Goal: Transaction & Acquisition: Book appointment/travel/reservation

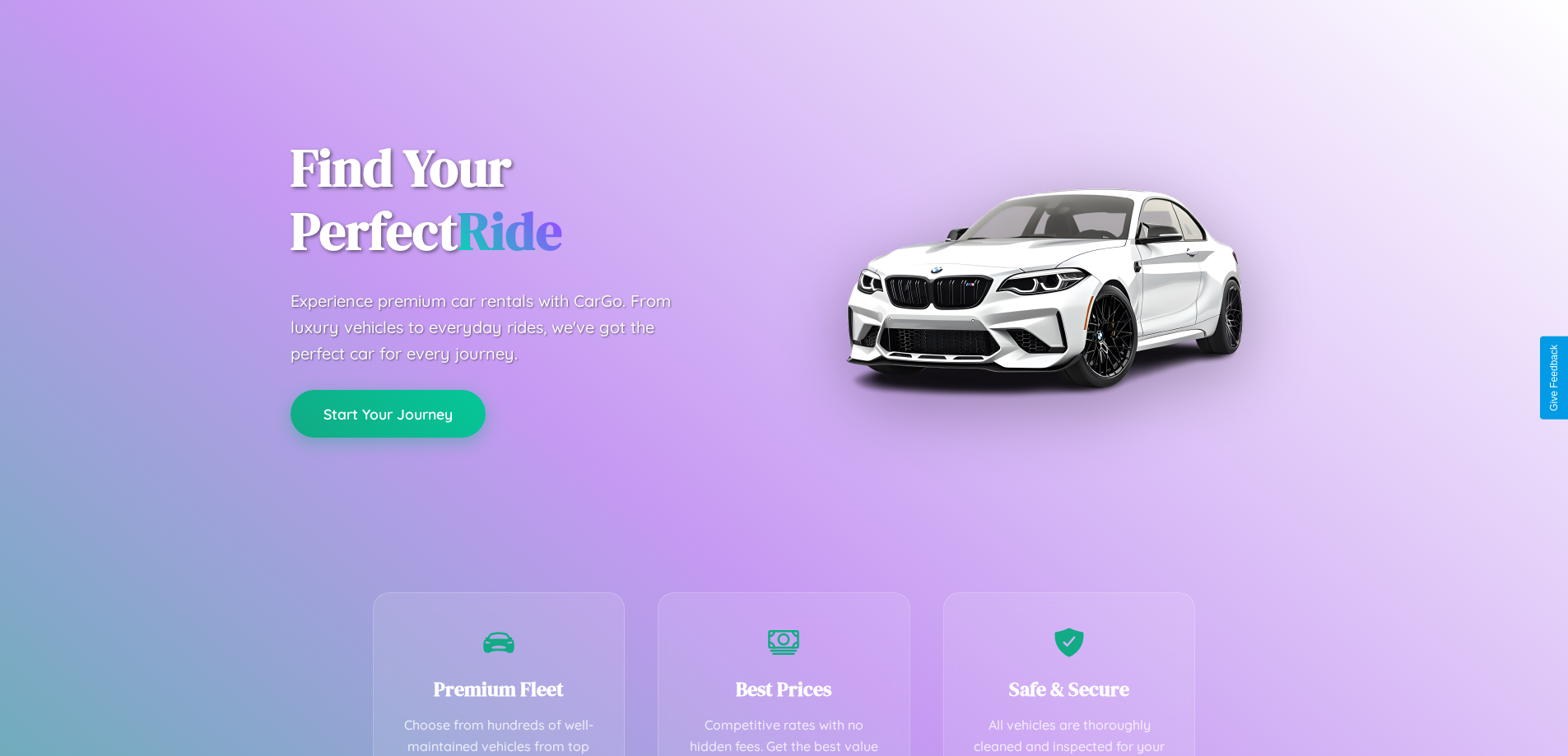
click at [388, 413] on button "Start Your Journey" at bounding box center [388, 414] width 195 height 48
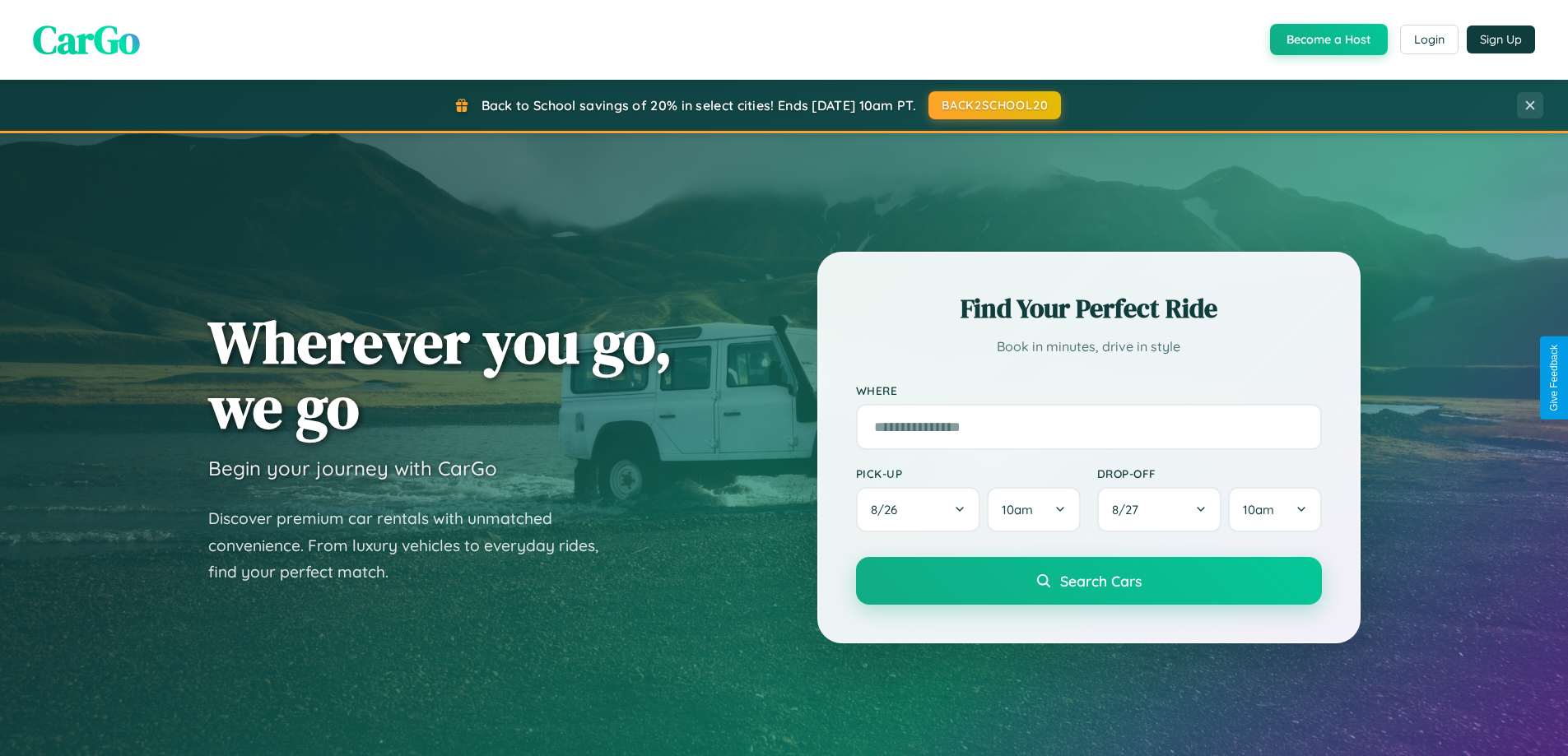
scroll to position [49, 0]
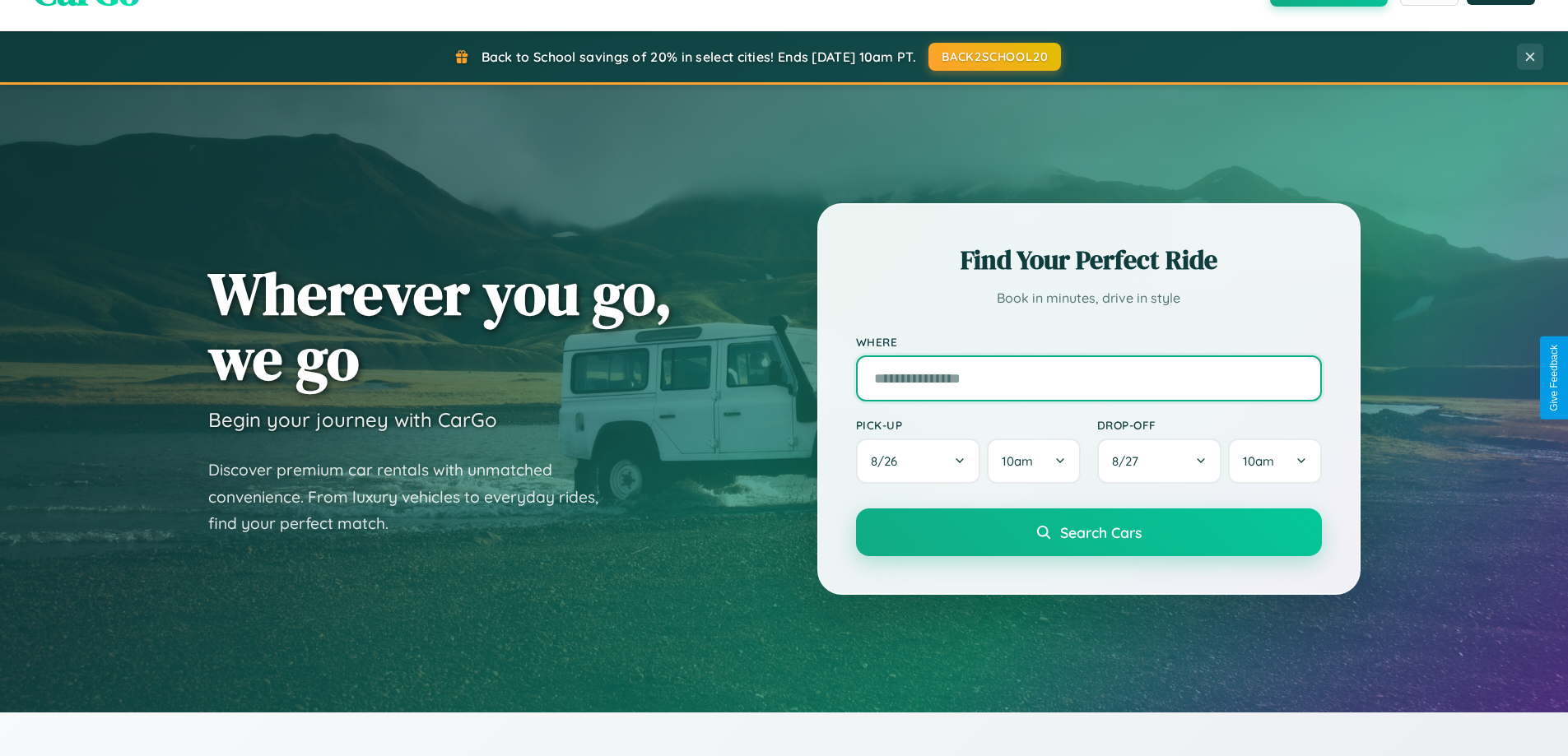
click at [1088, 378] on input "text" at bounding box center [1089, 378] width 466 height 46
type input "**********"
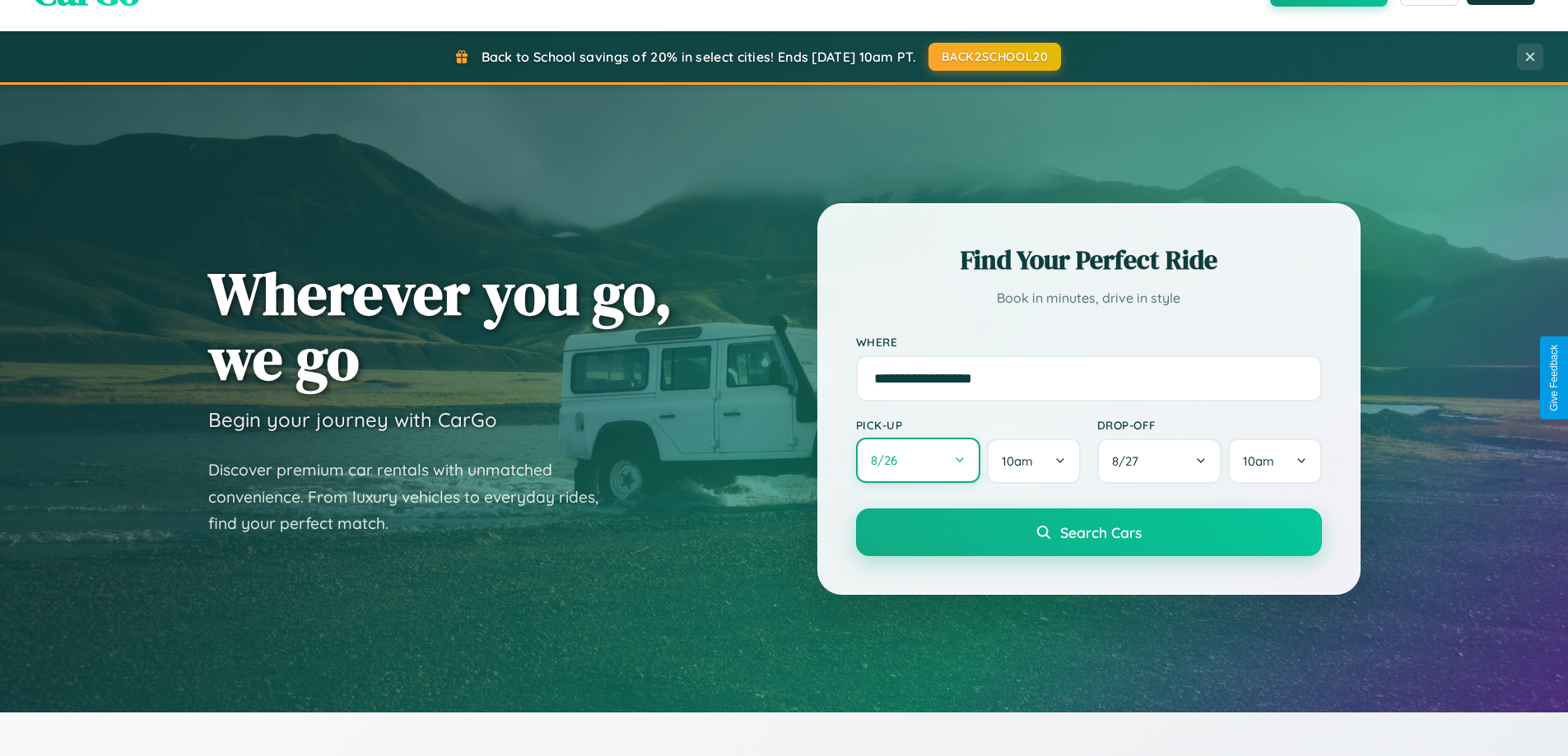
click at [917, 462] on button "8 / 26" at bounding box center [918, 460] width 125 height 45
select select "*"
select select "****"
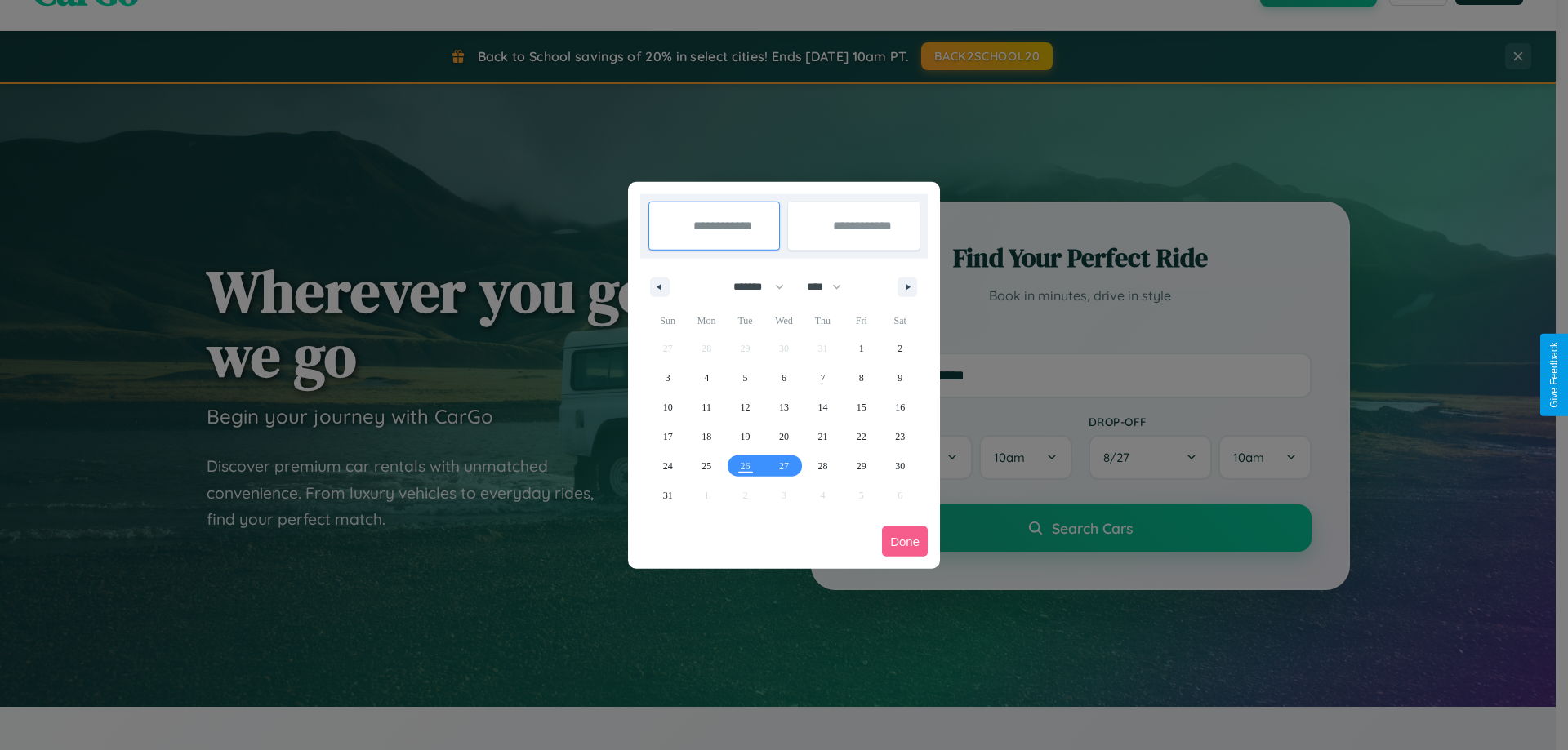
click at [751, 287] on select "******* ******** ***** ***** *** **** **** ****** ********* ******* ******** **…" at bounding box center [755, 287] width 70 height 27
select select "*"
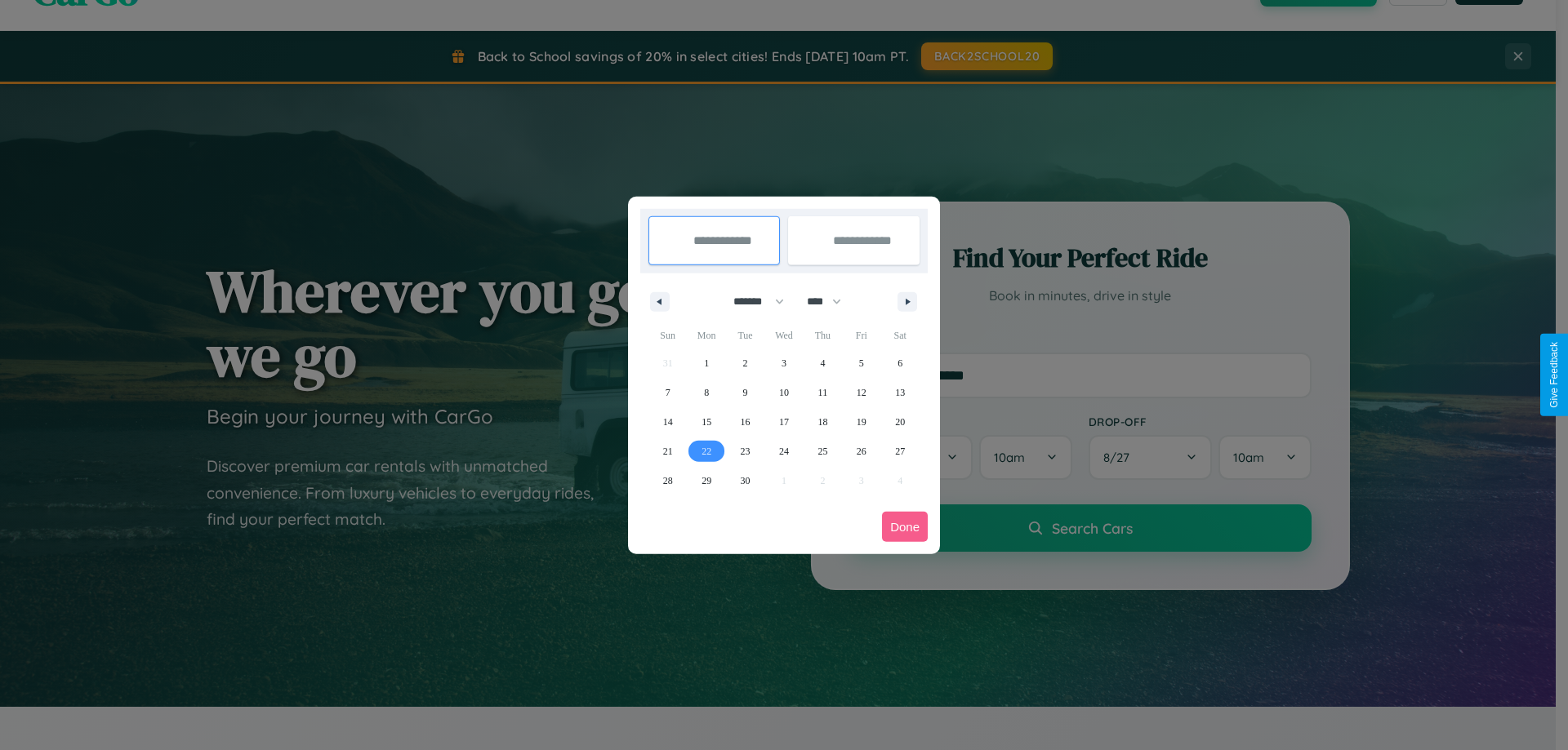
click at [706, 451] on span "22" at bounding box center [706, 452] width 10 height 30
type input "**********"
click at [745, 480] on span "30" at bounding box center [745, 481] width 10 height 30
type input "**********"
click at [905, 526] on button "Done" at bounding box center [905, 526] width 46 height 30
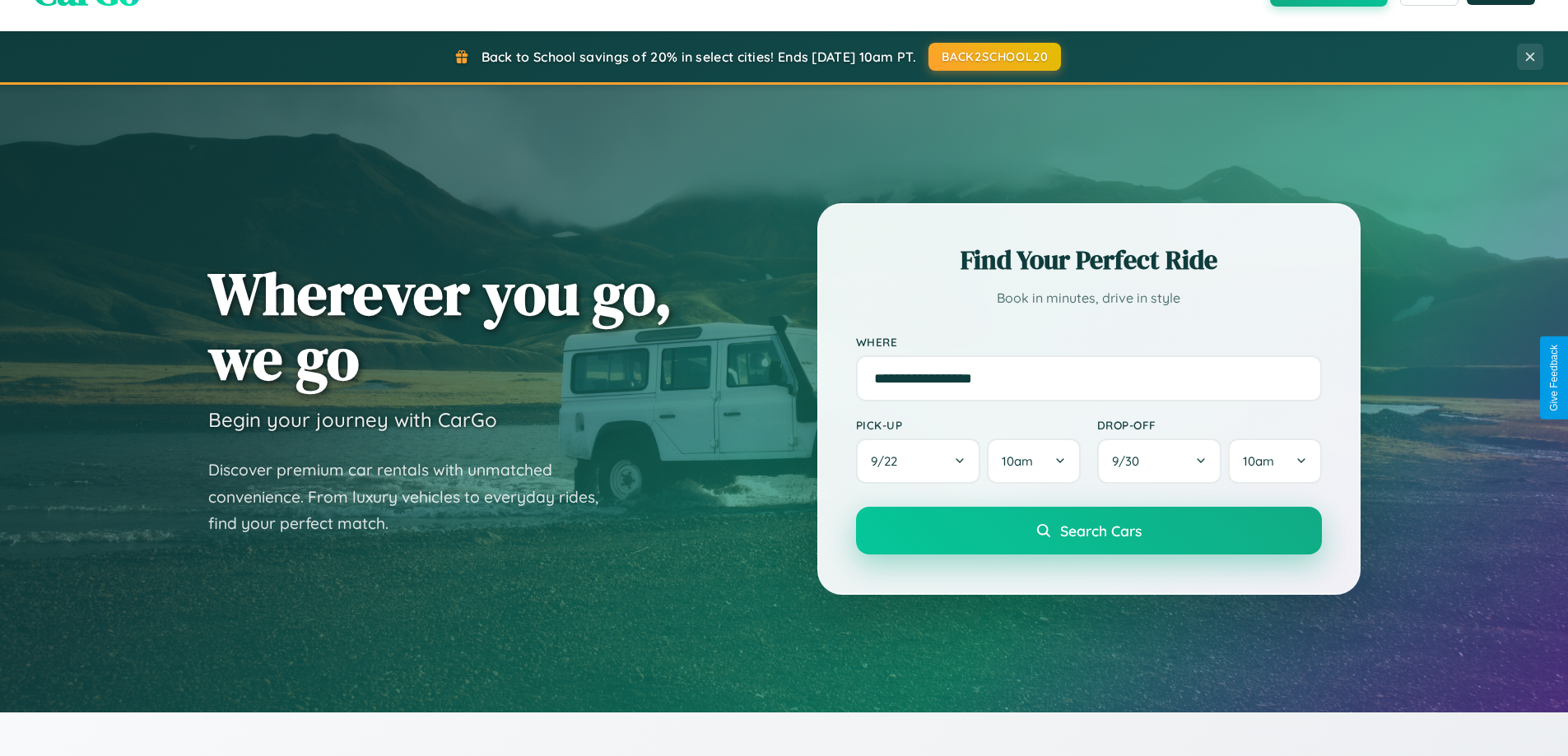
click at [1088, 530] on span "Search Cars" at bounding box center [1101, 530] width 82 height 18
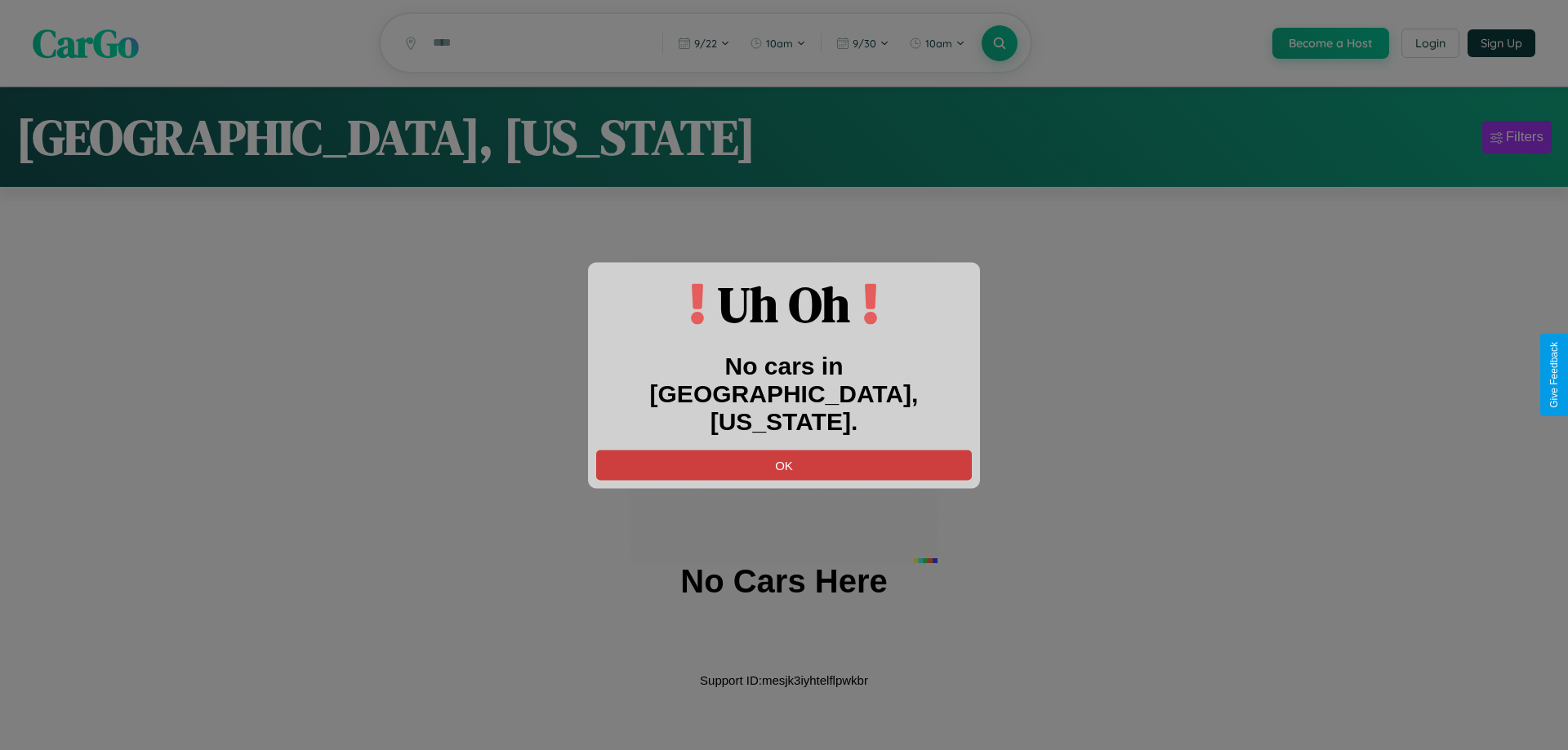
click at [784, 450] on button "OK" at bounding box center [784, 465] width 376 height 30
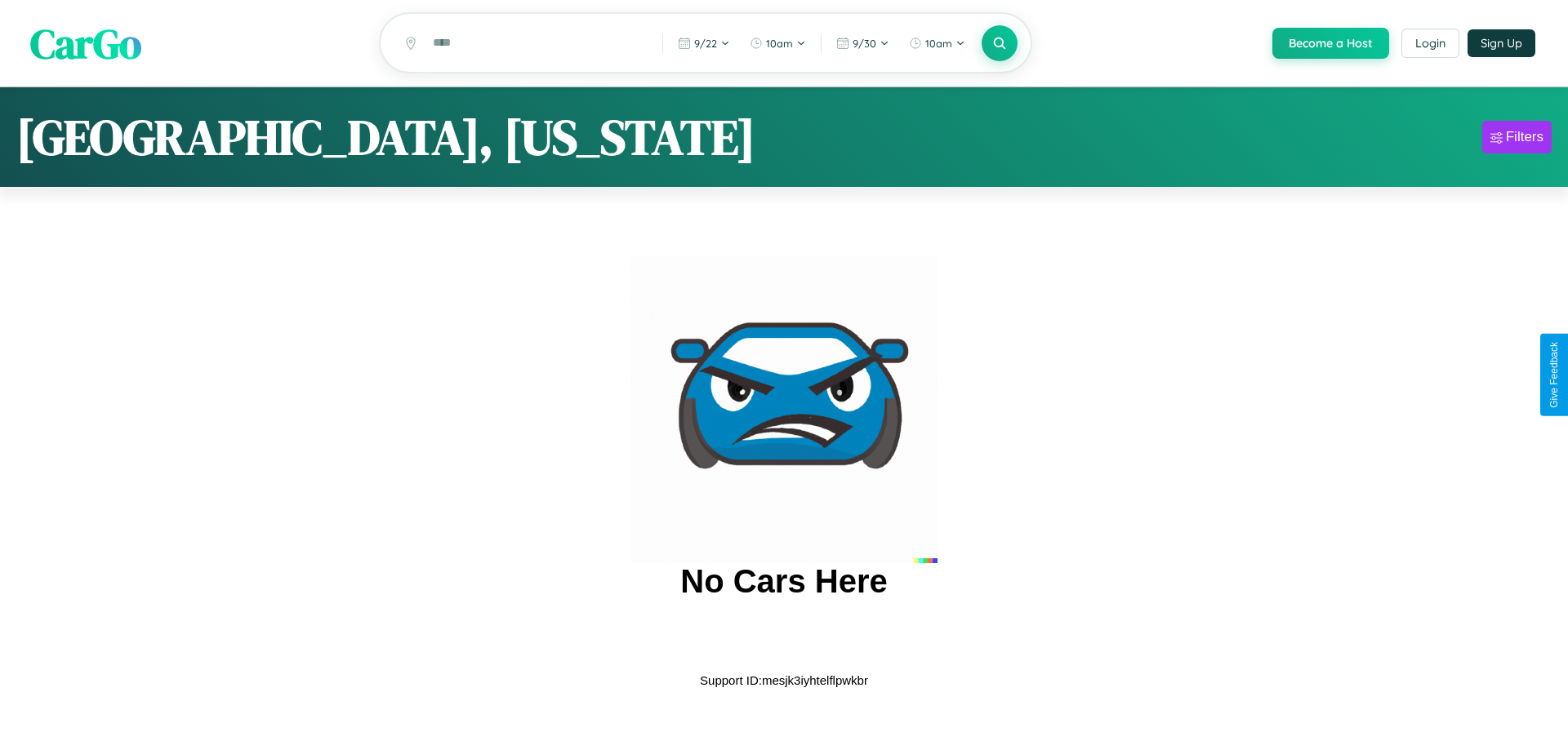
click at [86, 44] on span "CarGo" at bounding box center [85, 43] width 111 height 57
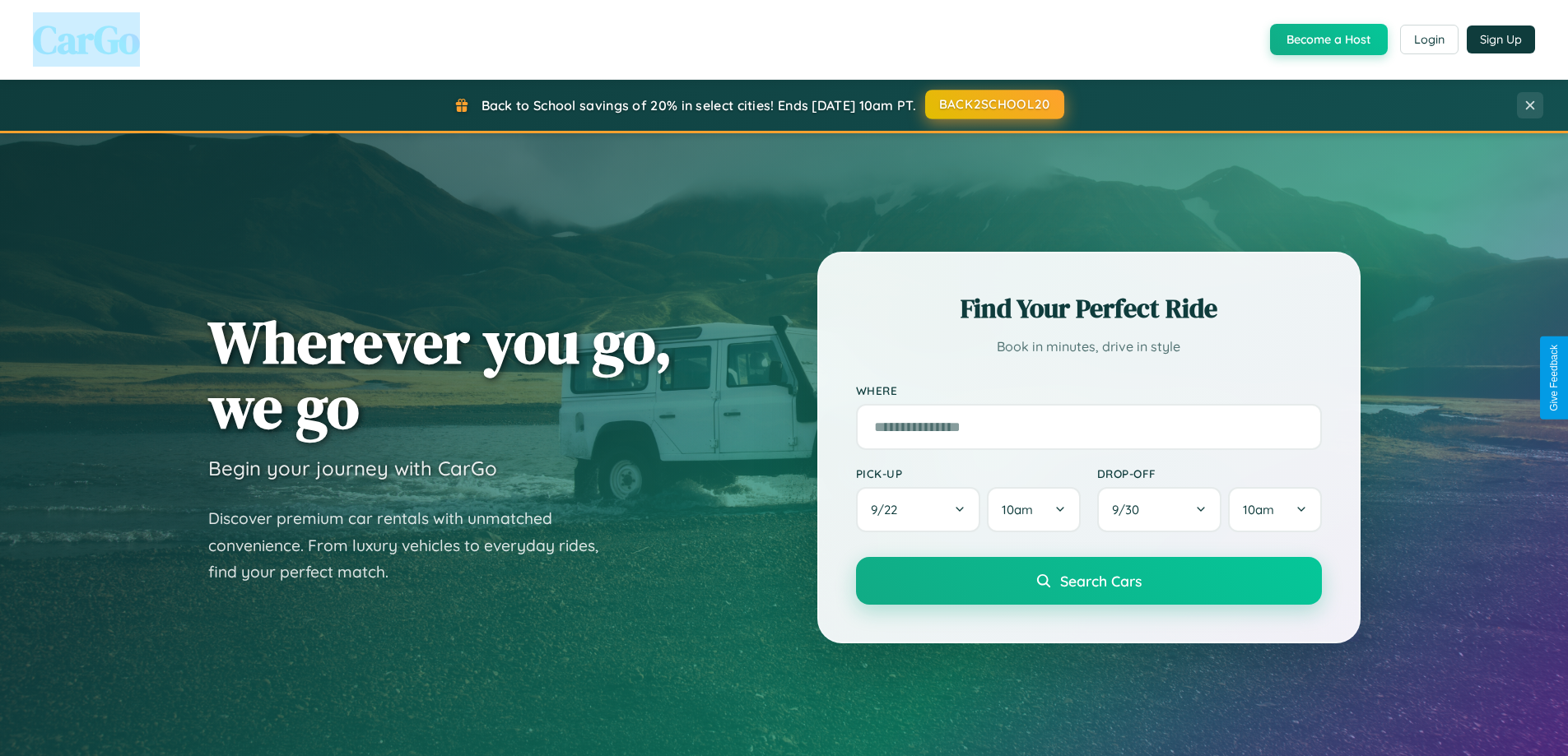
click at [994, 104] on button "BACK2SCHOOL20" at bounding box center [994, 105] width 139 height 30
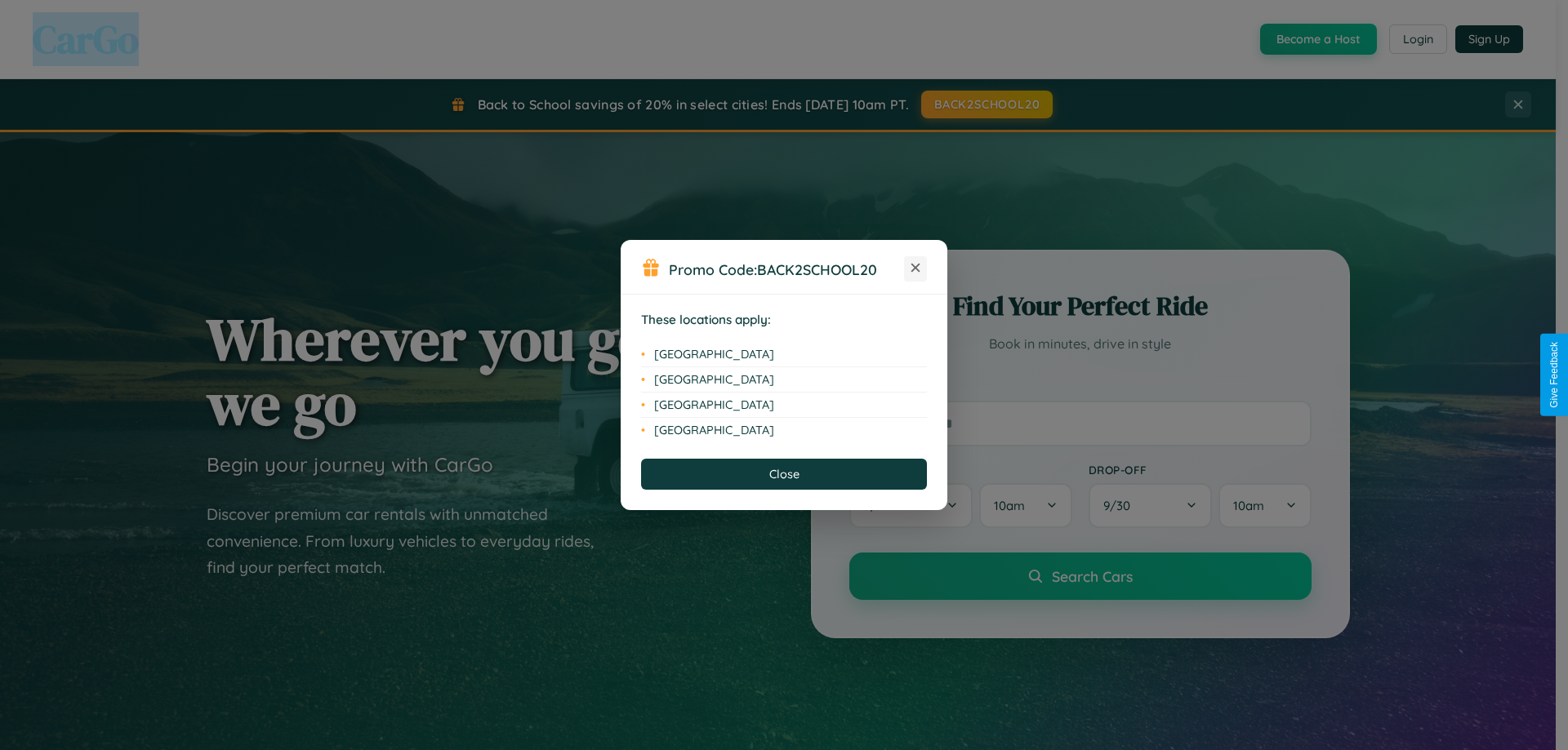
click at [915, 269] on icon at bounding box center [915, 268] width 9 height 9
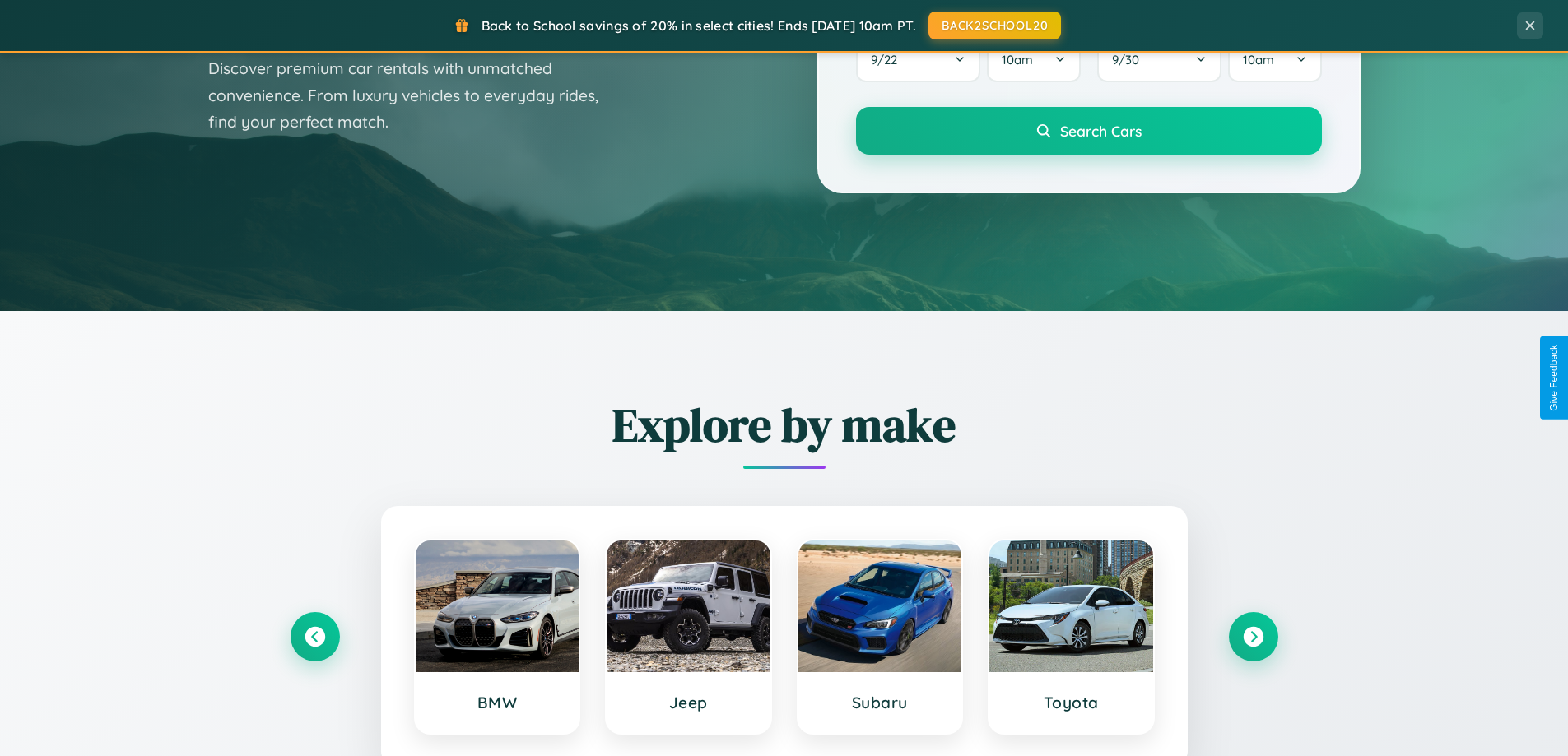
scroll to position [3166, 0]
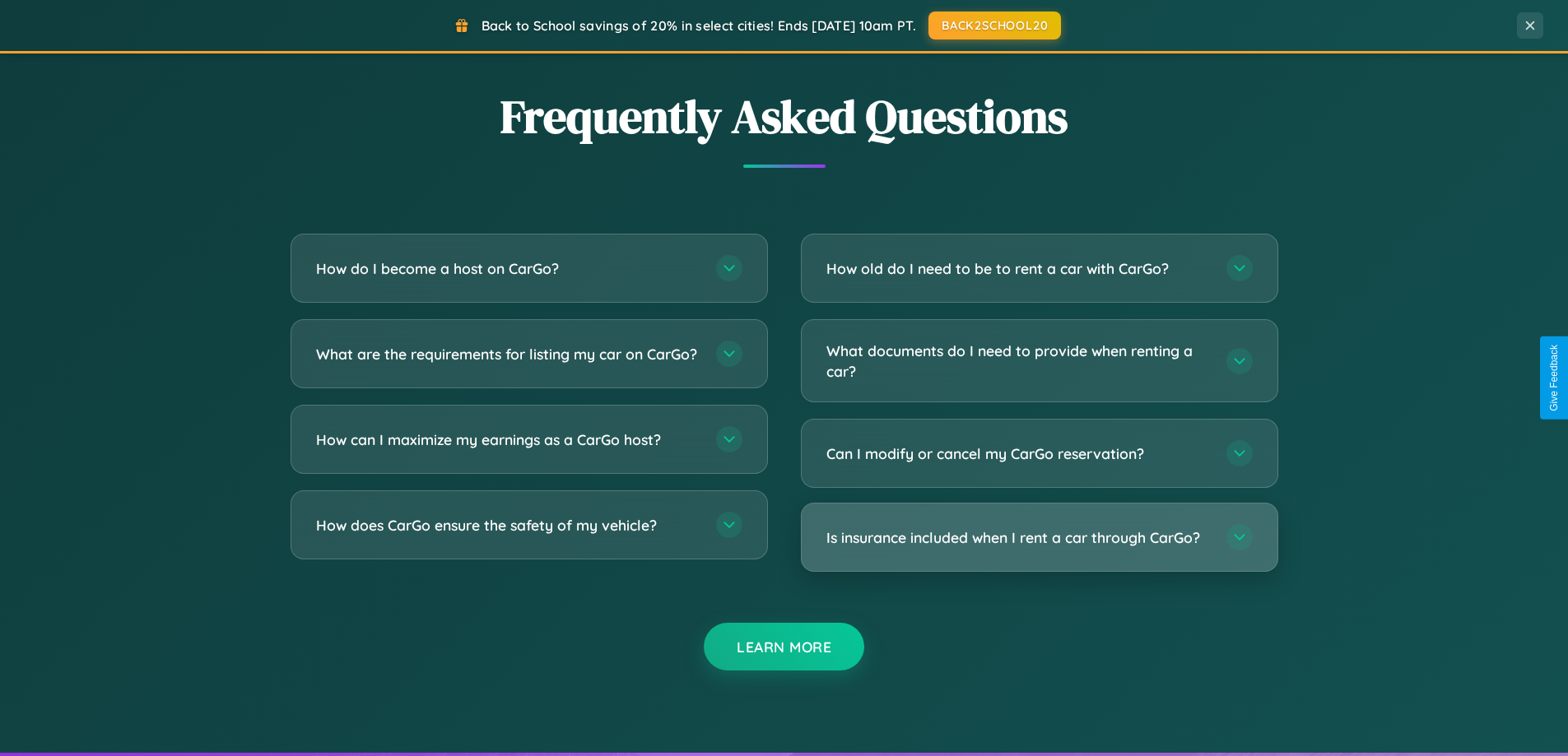
click at [1039, 537] on h3 "Is insurance included when I rent a car through CarGo?" at bounding box center [1018, 537] width 384 height 21
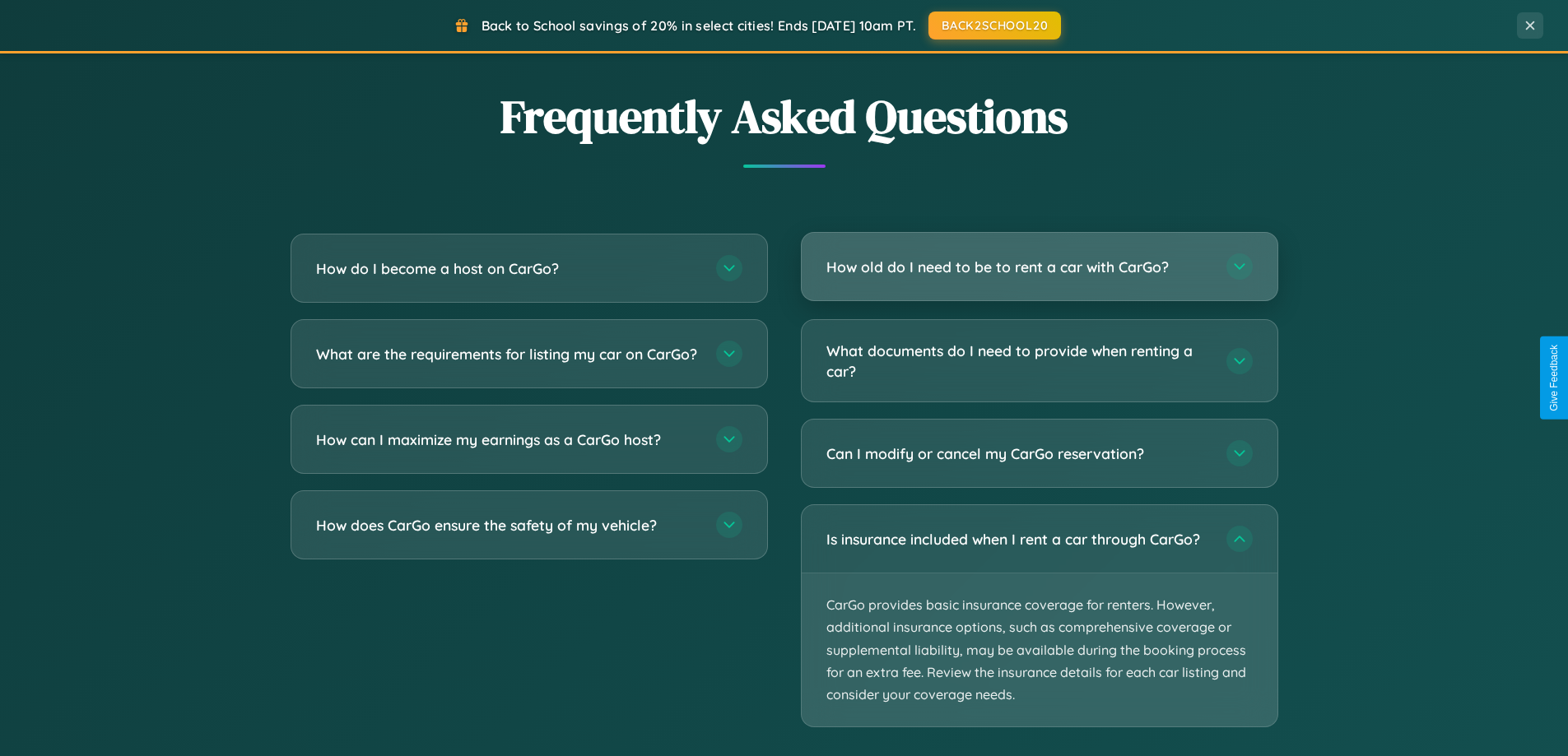
click at [1039, 267] on h3 "How old do I need to be to rent a car with CarGo?" at bounding box center [1018, 267] width 384 height 21
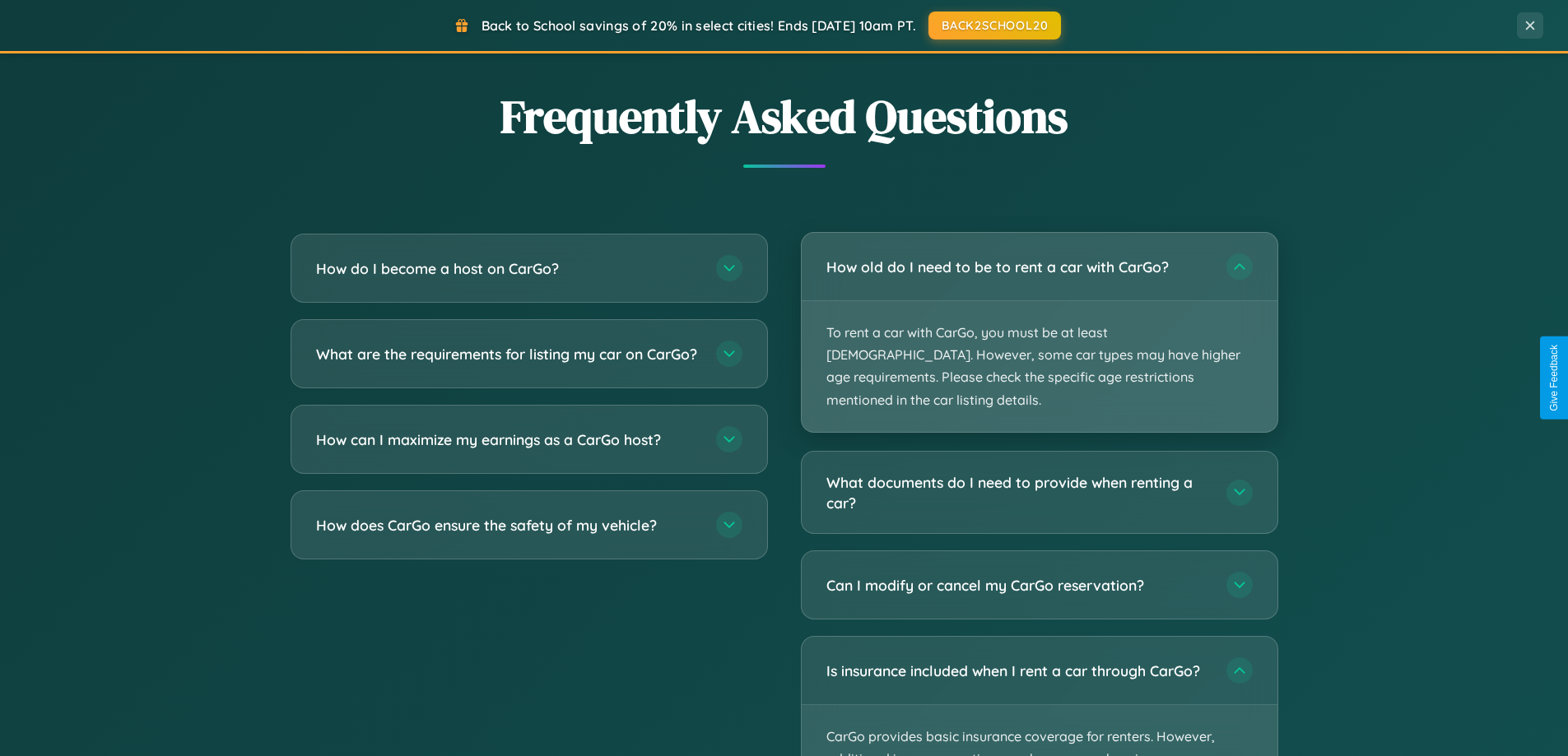
click at [1039, 321] on p "To rent a car with CarGo, you must be at least [DEMOGRAPHIC_DATA]. However, som…" at bounding box center [1040, 366] width 476 height 131
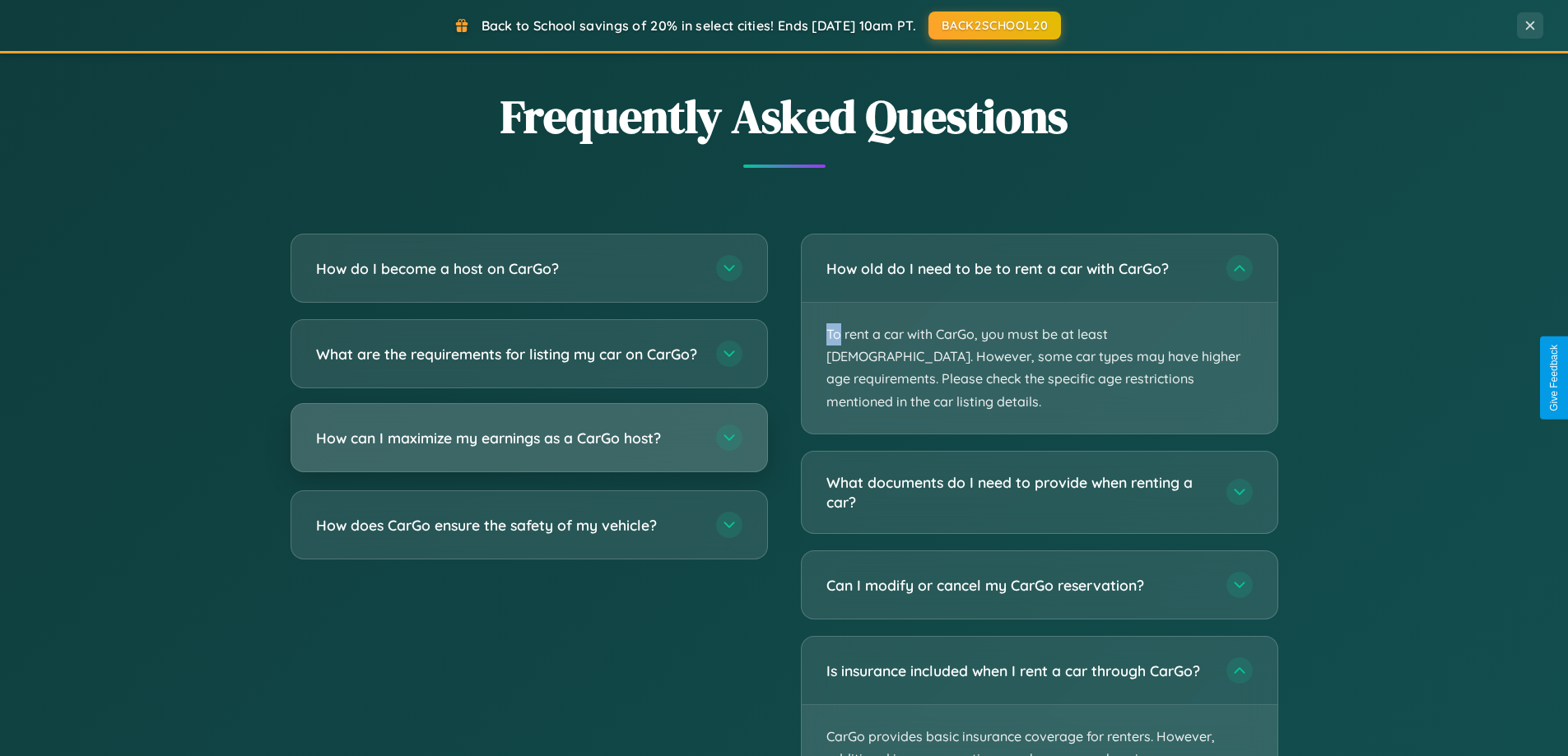
click at [528, 449] on h3 "How can I maximize my earnings as a CarGo host?" at bounding box center [508, 438] width 384 height 21
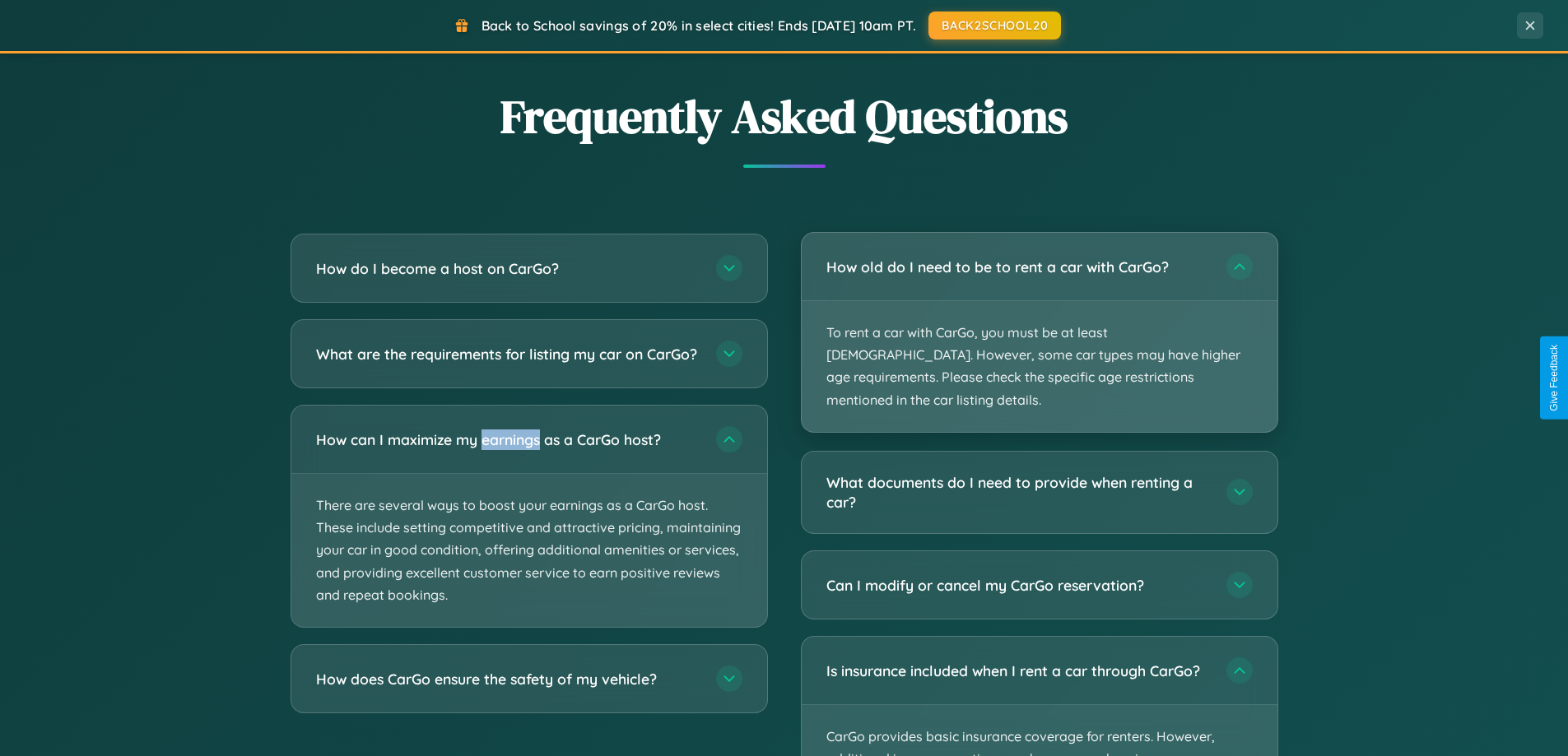
click at [1039, 321] on p "To rent a car with CarGo, you must be at least [DEMOGRAPHIC_DATA]. However, som…" at bounding box center [1040, 366] width 476 height 131
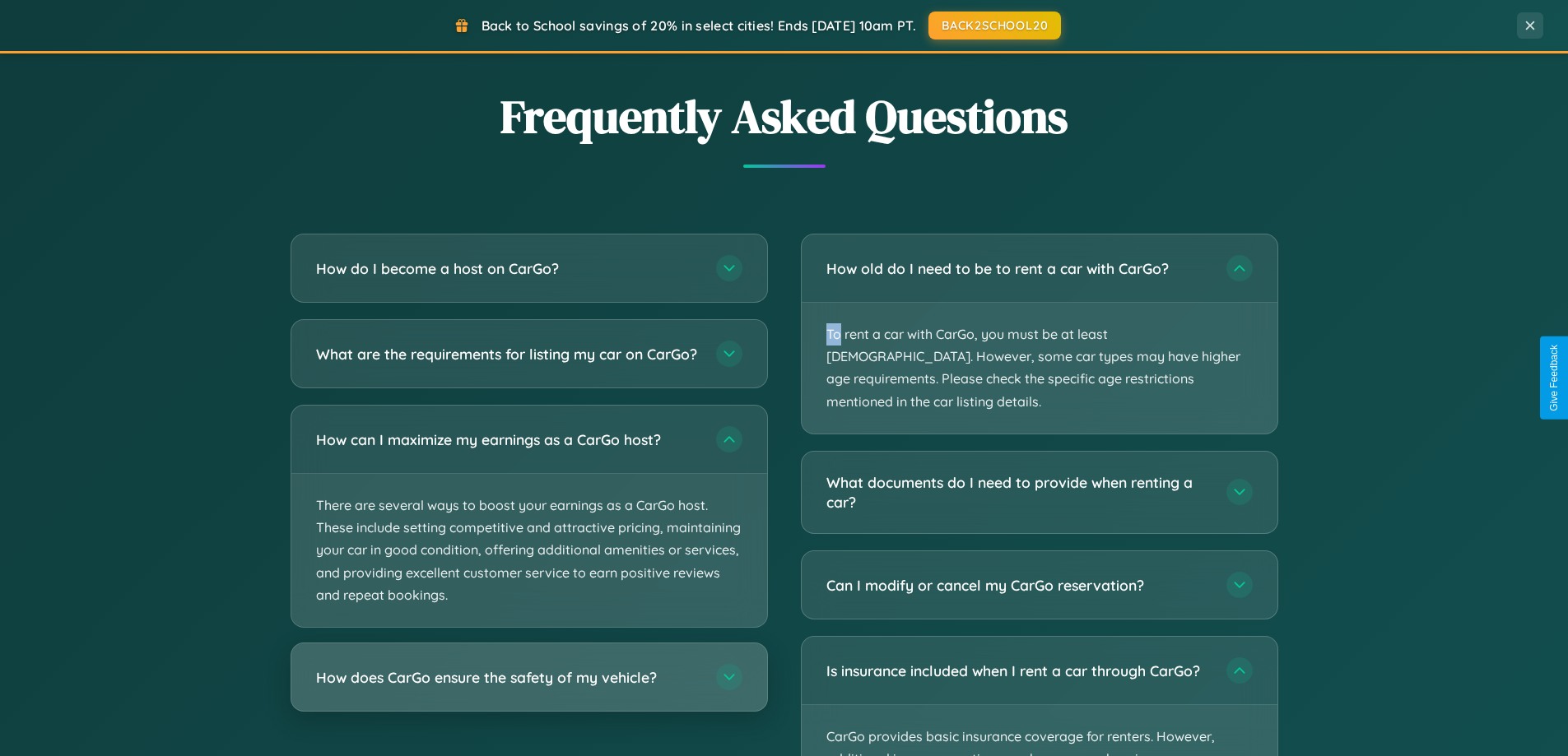
click at [528, 687] on h3 "How does CarGo ensure the safety of my vehicle?" at bounding box center [508, 678] width 384 height 21
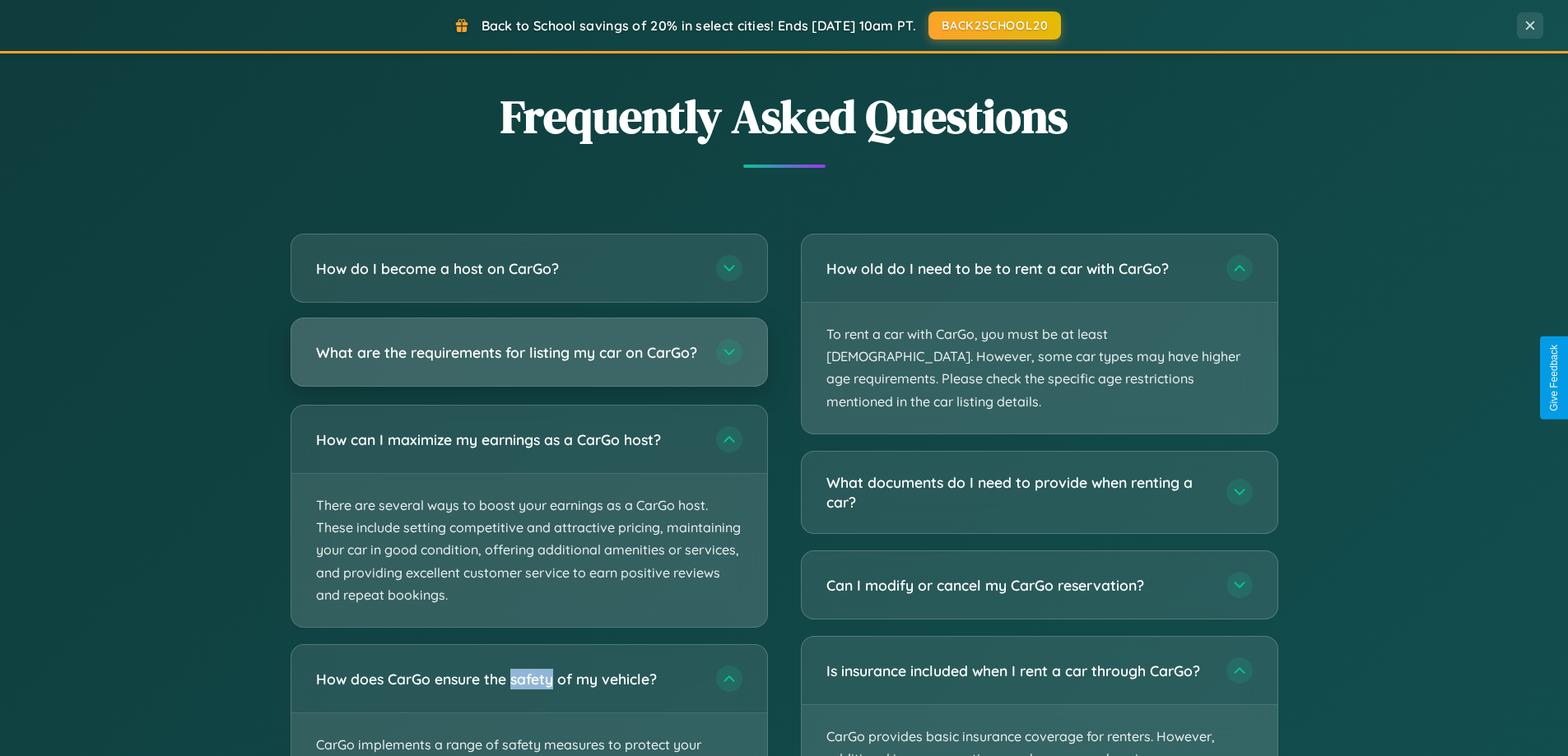
click at [528, 359] on h3 "What are the requirements for listing my car on CarGo?" at bounding box center [508, 352] width 384 height 21
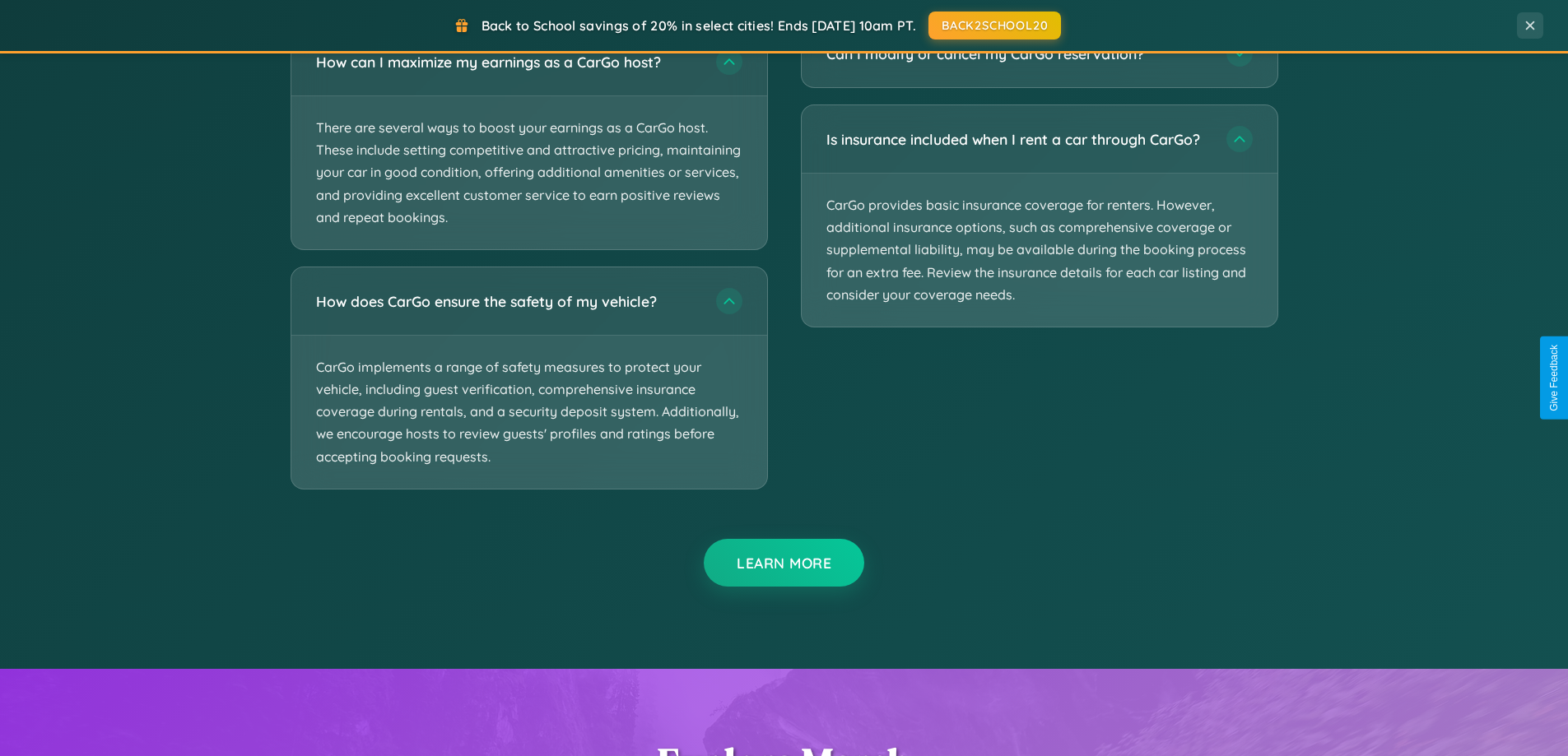
scroll to position [3149, 0]
